Goal: Task Accomplishment & Management: Complete application form

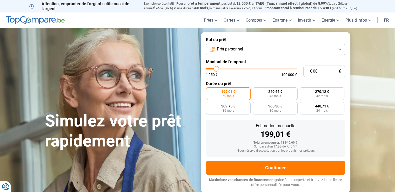
type input "12 250"
type input "12250"
type input "18 500"
type input "18500"
type input "20 000"
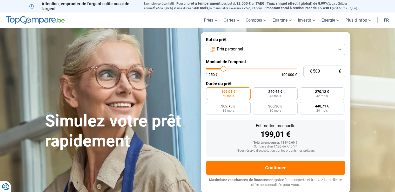
type input "20000"
type input "21 000"
type input "21000"
type input "22 500"
type input "22500"
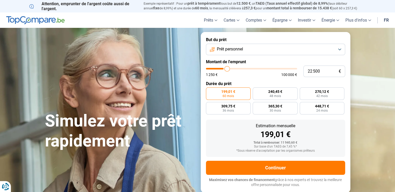
type input "24 000"
type input "24000"
type input "25 250"
type input "25250"
type input "27 500"
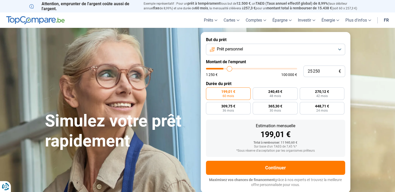
type input "27500"
type input "29 750"
type input "29750"
type input "33 000"
type input "33000"
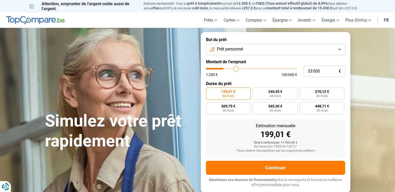
type input "35 750"
type input "35750"
type input "37 750"
type input "37750"
type input "39 000"
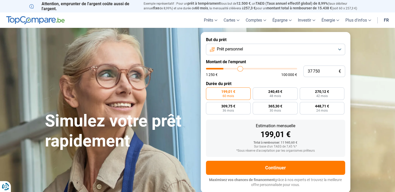
type input "39000"
type input "40 500"
type input "40500"
type input "41 750"
type input "41750"
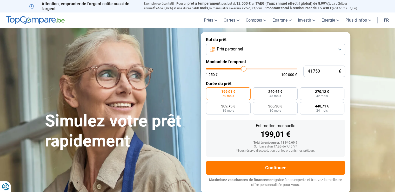
type input "43 000"
type input "43000"
type input "44 250"
type input "44250"
type input "45 250"
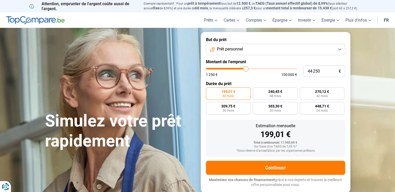
type input "45250"
type input "47 250"
type input "47250"
type input "48 250"
type input "48250"
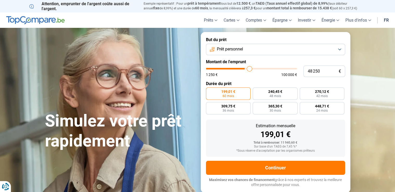
type input "48 750"
type input "48750"
type input "48 500"
type input "48500"
type input "47 000"
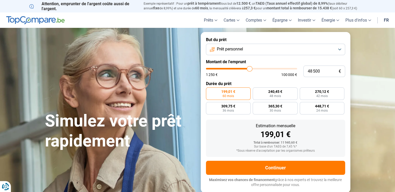
type input "47000"
type input "40 250"
type input "40250"
type input "36 500"
type input "36500"
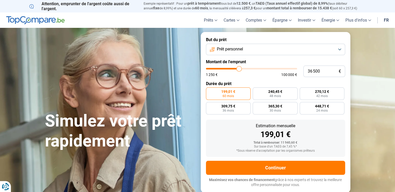
type input "34 000"
type input "34000"
type input "33 250"
type input "33250"
type input "32 750"
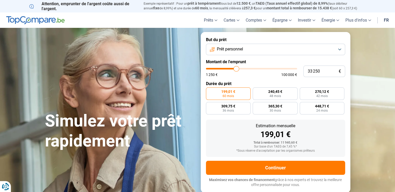
type input "32750"
type input "32 000"
type input "32000"
type input "31 500"
type input "31500"
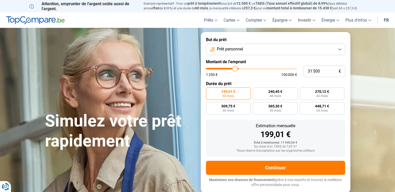
type input "31 000"
type input "31000"
type input "30 750"
type input "30750"
type input "30 500"
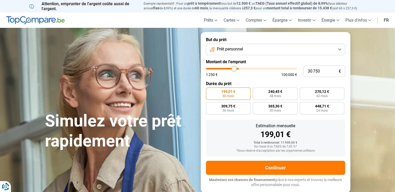
type input "30500"
type input "30 250"
type input "30250"
type input "30 000"
drag, startPoint x: 218, startPoint y: 66, endPoint x: 234, endPoint y: 67, distance: 15.4
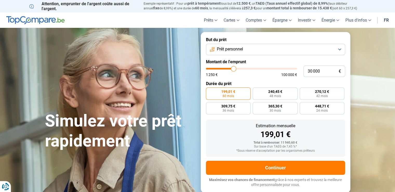
type input "30000"
click at [234, 68] on input "range" at bounding box center [251, 69] width 91 height 2
radio input "false"
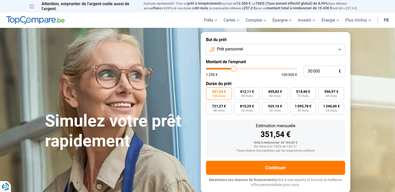
click at [340, 47] on button "Prêt personnel" at bounding box center [275, 49] width 139 height 11
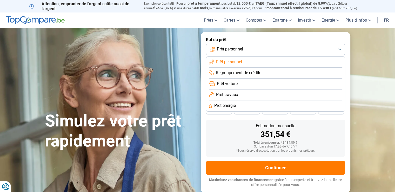
click at [307, 73] on li "Regroupement de crédits" at bounding box center [276, 73] width 134 height 11
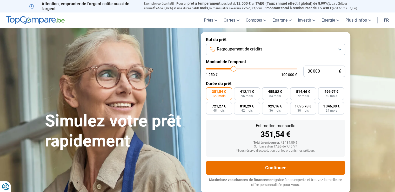
click at [269, 169] on button "Continuer" at bounding box center [275, 168] width 139 height 14
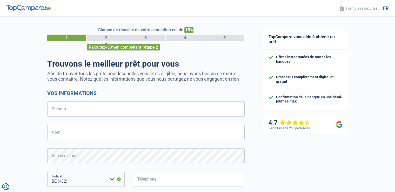
select select "32"
